Goal: Information Seeking & Learning: Learn about a topic

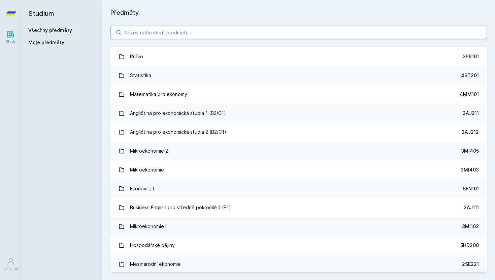
click at [195, 35] on input "search" at bounding box center [298, 32] width 377 height 13
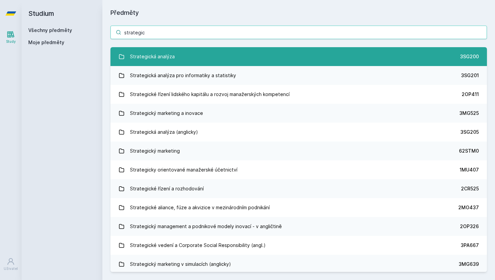
type input "strategic"
click at [199, 53] on link "Strategická analýza 3SG200" at bounding box center [298, 56] width 377 height 19
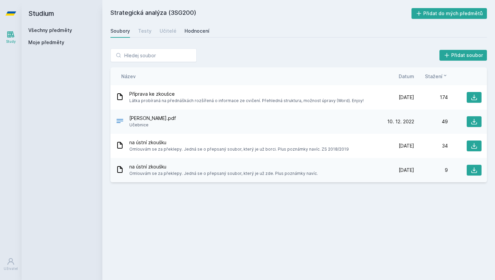
click at [191, 30] on div "Hodnocení" at bounding box center [197, 31] width 25 height 7
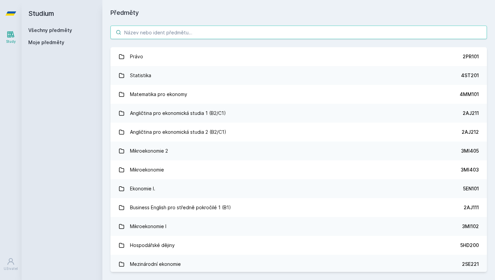
click at [197, 30] on input "search" at bounding box center [298, 32] width 377 height 13
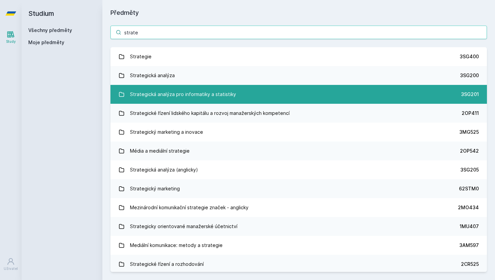
type input "strate"
click at [210, 93] on div "Strategická analýza pro informatiky a statistiky" at bounding box center [183, 94] width 106 height 13
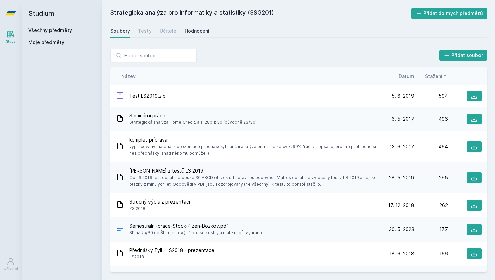
click at [187, 32] on div "Hodnocení" at bounding box center [197, 31] width 25 height 7
